Goal: Information Seeking & Learning: Learn about a topic

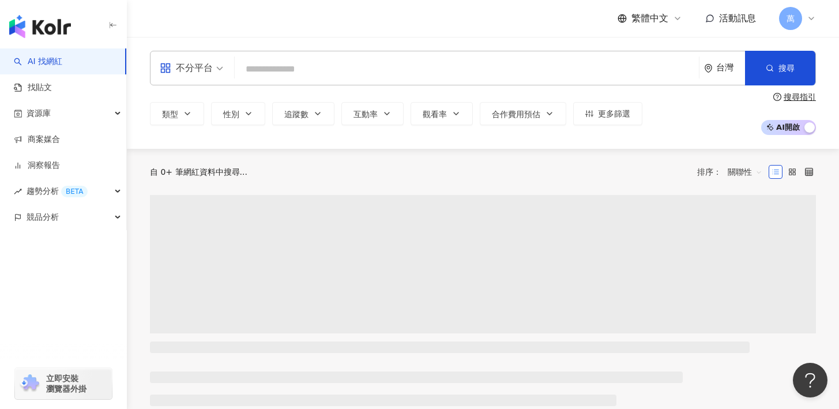
click at [325, 66] on input "search" at bounding box center [466, 69] width 455 height 22
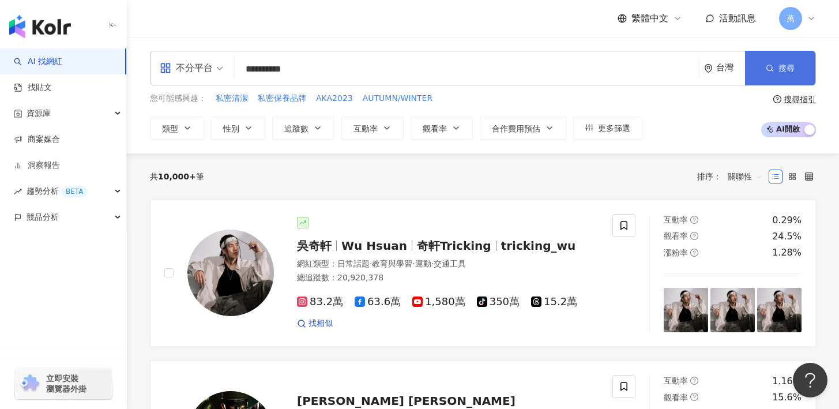
click at [754, 61] on button "搜尋" at bounding box center [780, 68] width 70 height 35
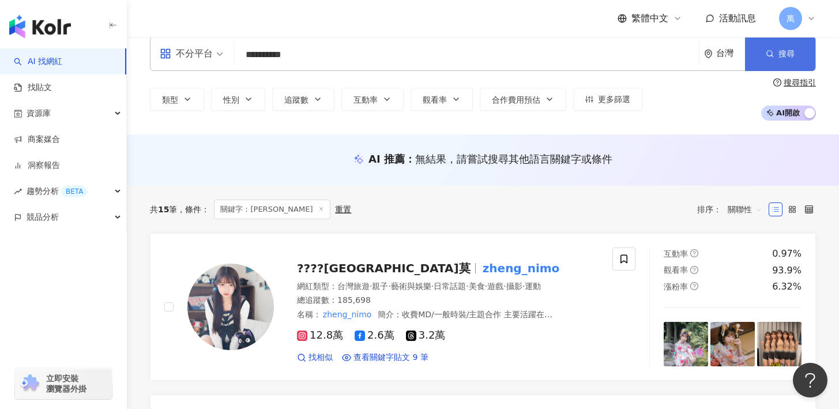
scroll to position [75, 0]
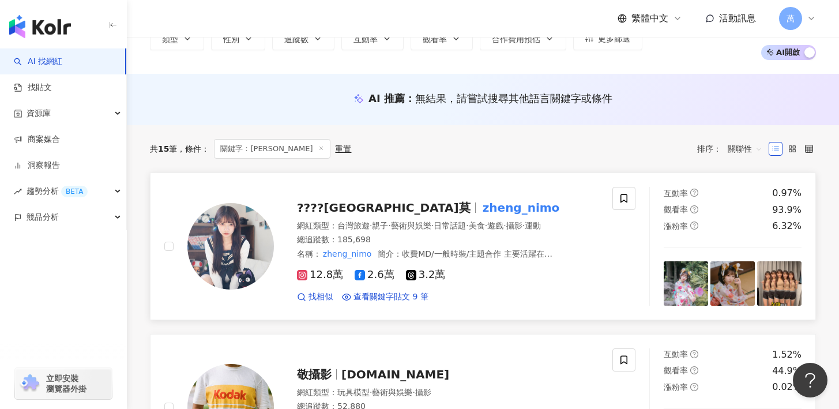
click at [480, 198] on mark "zheng_nimo" at bounding box center [521, 207] width 82 height 18
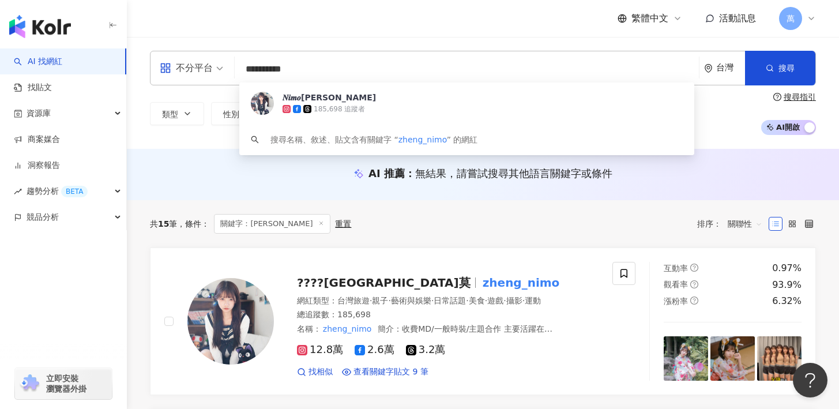
drag, startPoint x: 320, startPoint y: 74, endPoint x: 229, endPoint y: 74, distance: 90.5
click at [229, 74] on div "**********" at bounding box center [483, 68] width 666 height 35
paste input "*"
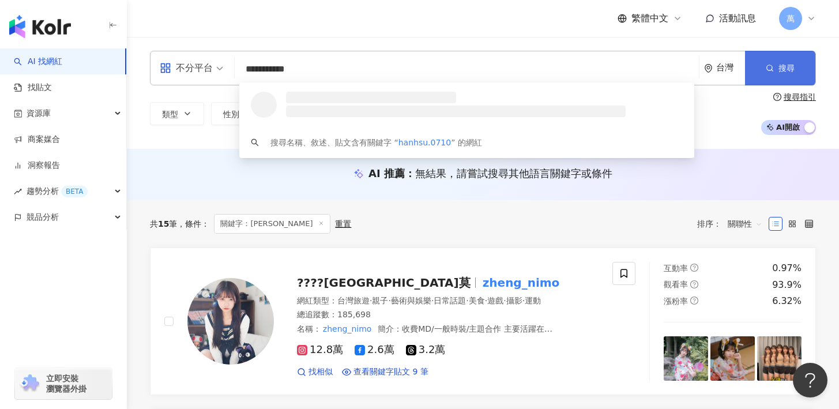
type input "**********"
click at [788, 62] on button "搜尋" at bounding box center [780, 68] width 70 height 35
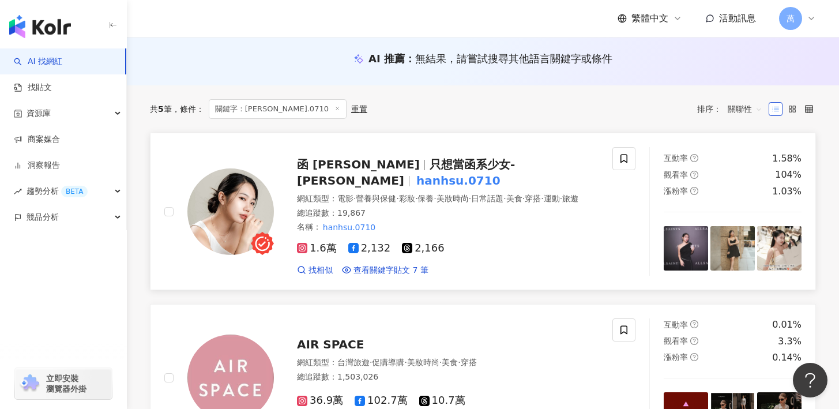
scroll to position [161, 0]
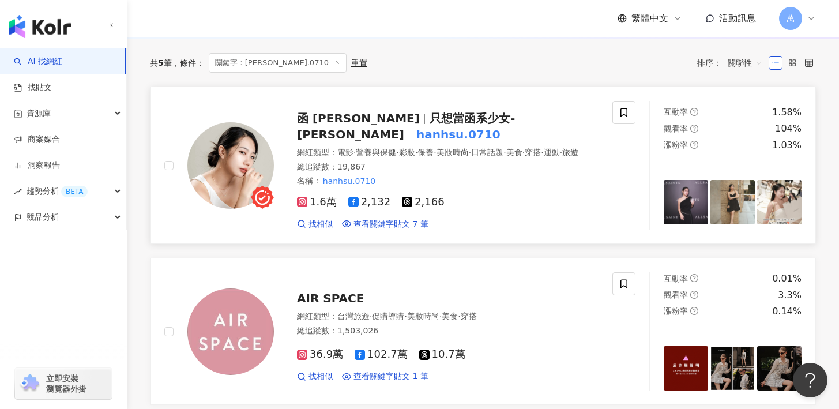
click at [386, 118] on span "只想當函系少女-[PERSON_NAME]" at bounding box center [406, 126] width 218 height 30
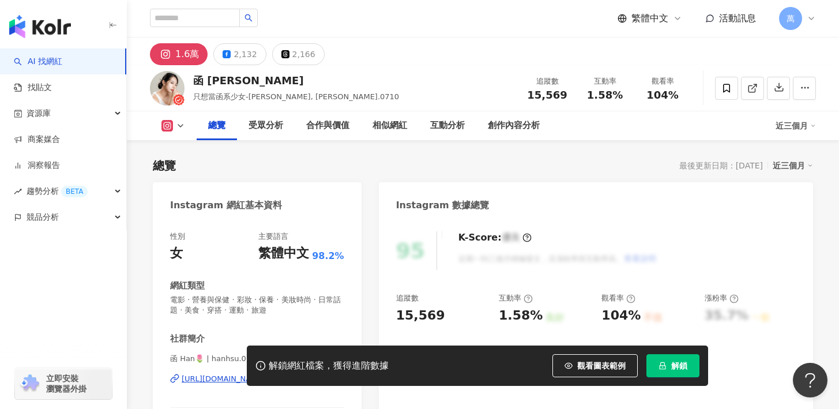
scroll to position [132, 0]
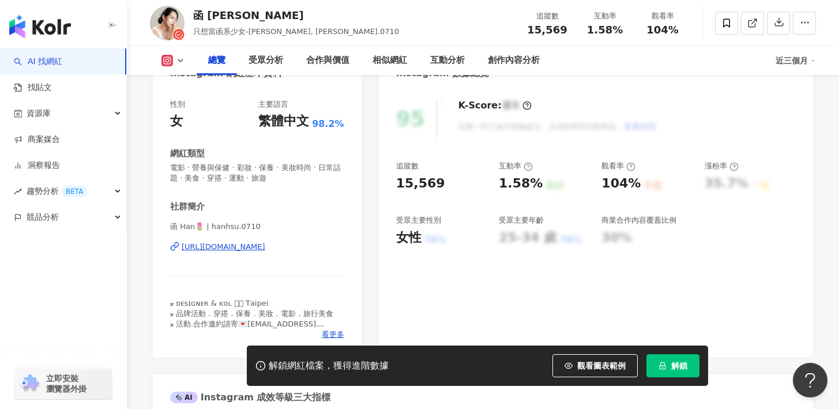
click at [666, 353] on div "解鎖網紅檔案，獲得進階數據 觀看圖表範例 解鎖" at bounding box center [477, 365] width 461 height 40
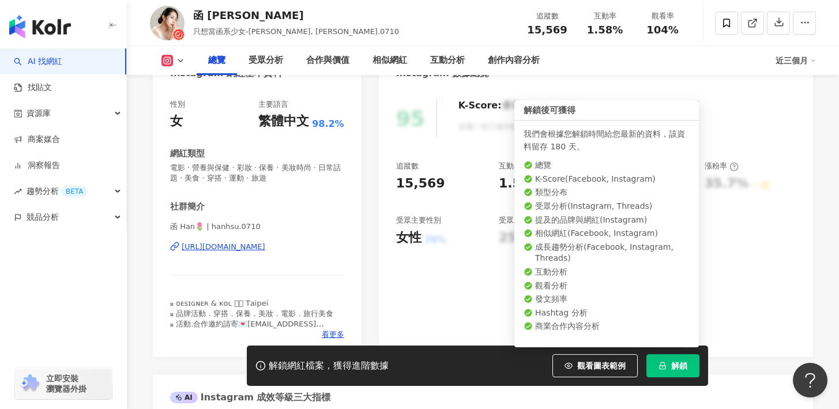
click at [672, 364] on span "解鎖" at bounding box center [679, 365] width 16 height 9
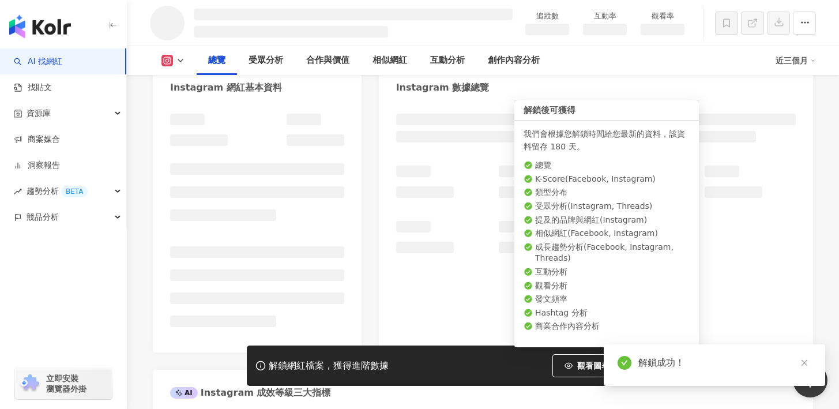
scroll to position [82, 0]
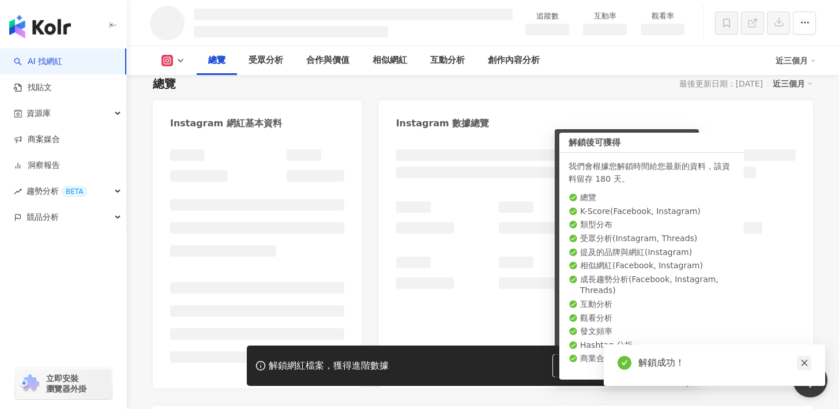
click at [803, 358] on link at bounding box center [803, 363] width 14 height 14
